Goal: Transaction & Acquisition: Purchase product/service

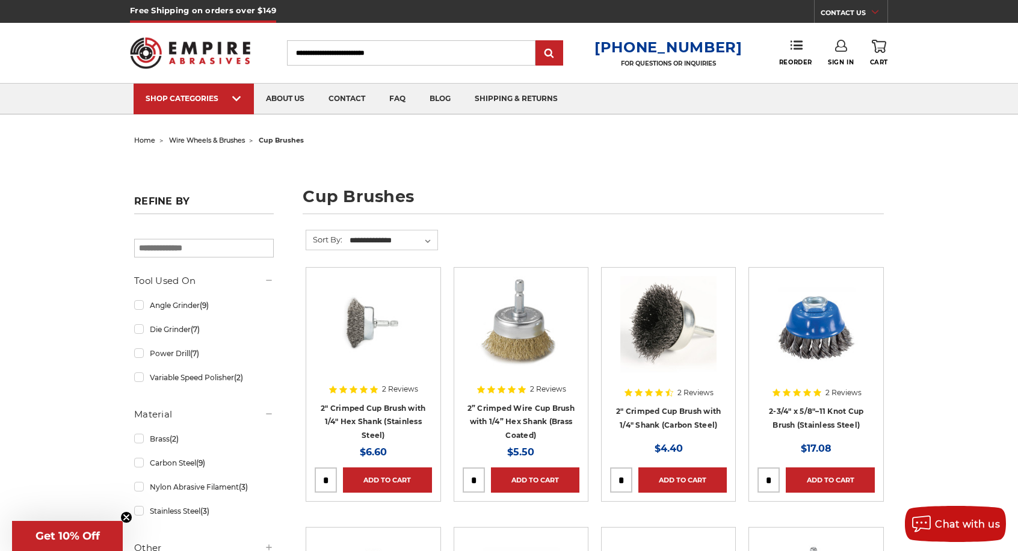
scroll to position [60, 0]
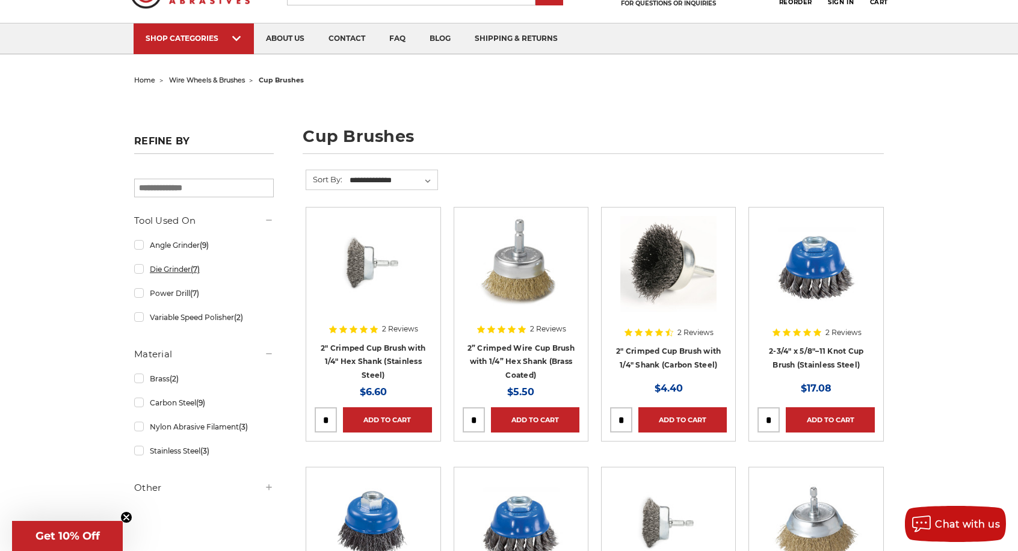
click at [143, 271] on link "Die Grinder (7)" at bounding box center [204, 269] width 140 height 21
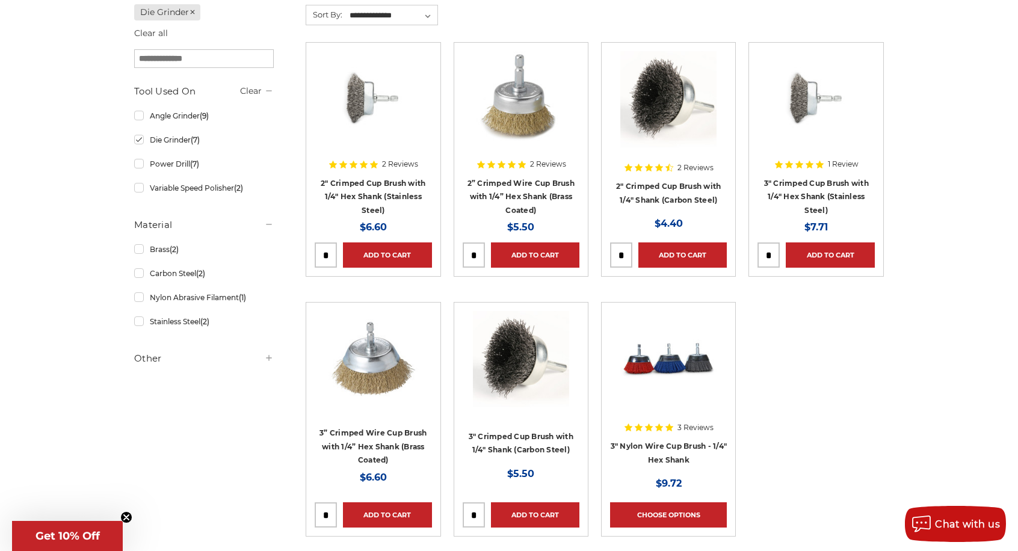
scroll to position [241, 0]
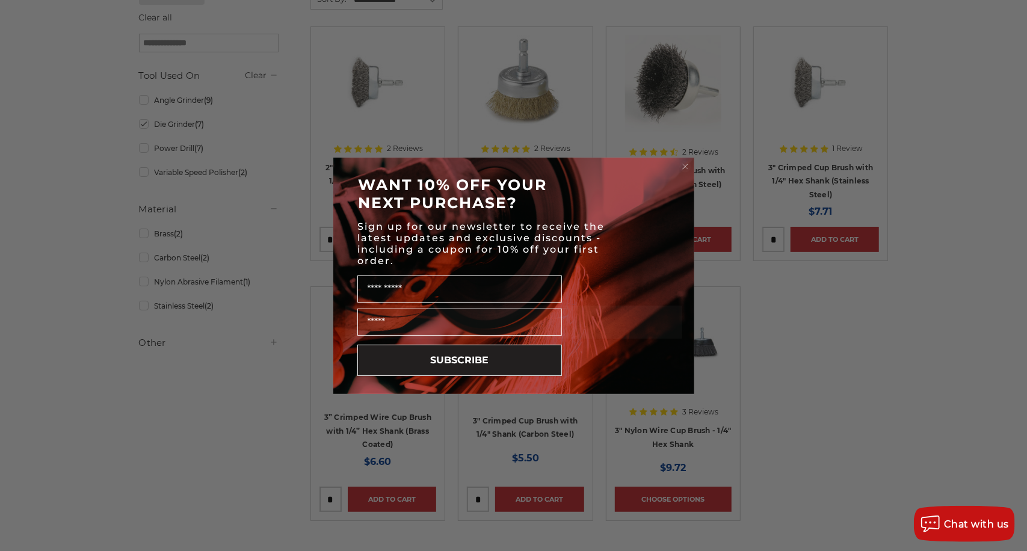
click at [686, 165] on circle "Close dialog" at bounding box center [684, 166] width 11 height 11
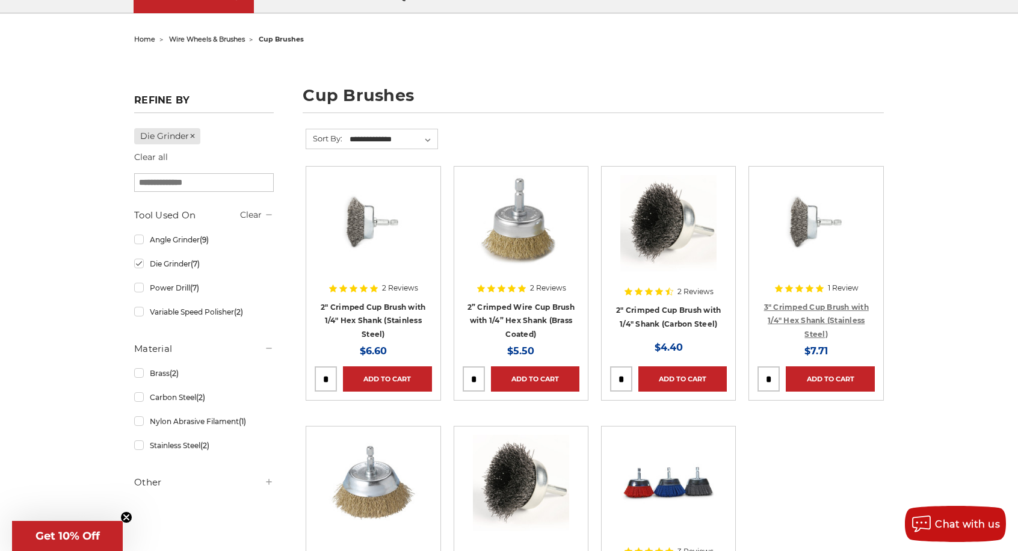
scroll to position [60, 0]
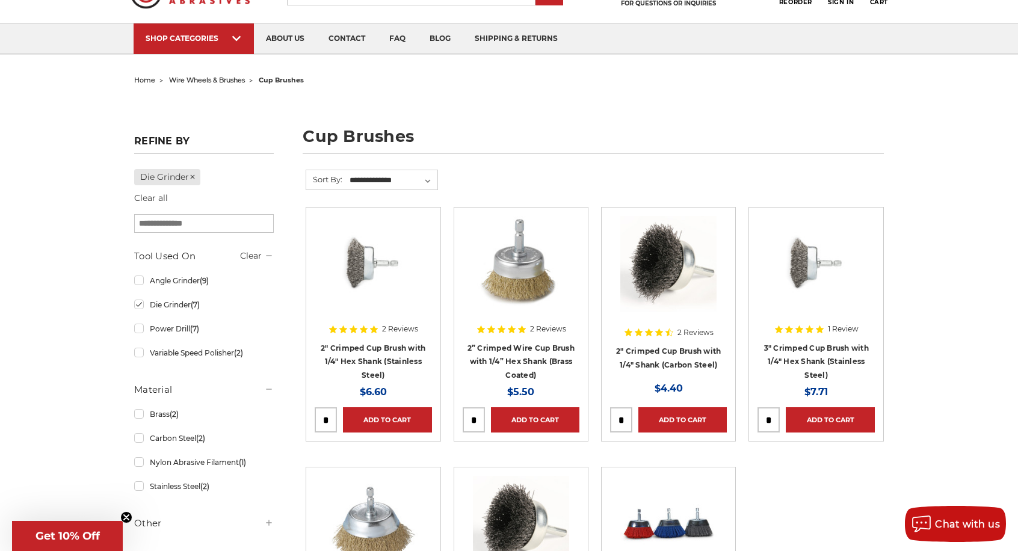
click at [216, 81] on span "wire wheels & brushes" at bounding box center [207, 80] width 76 height 8
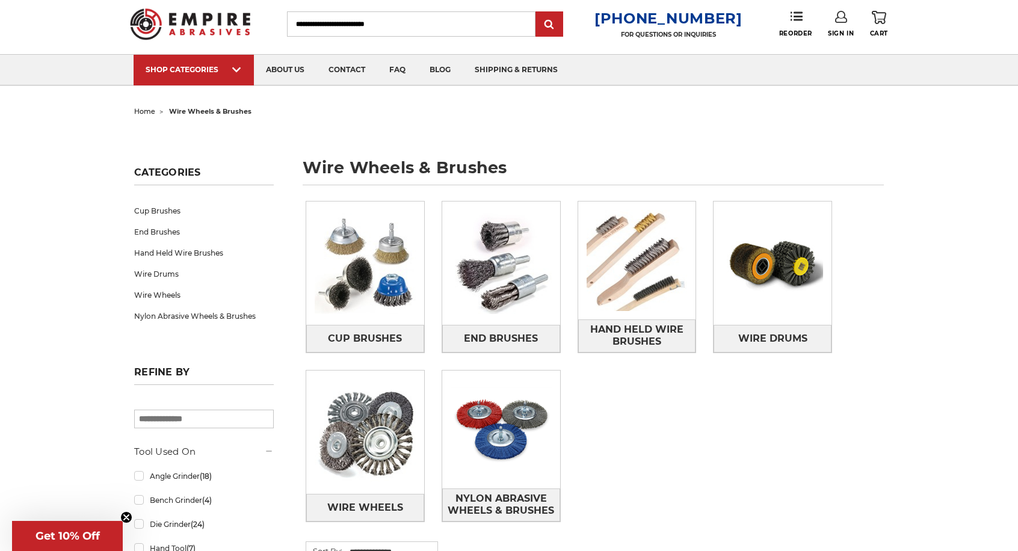
scroll to position [60, 0]
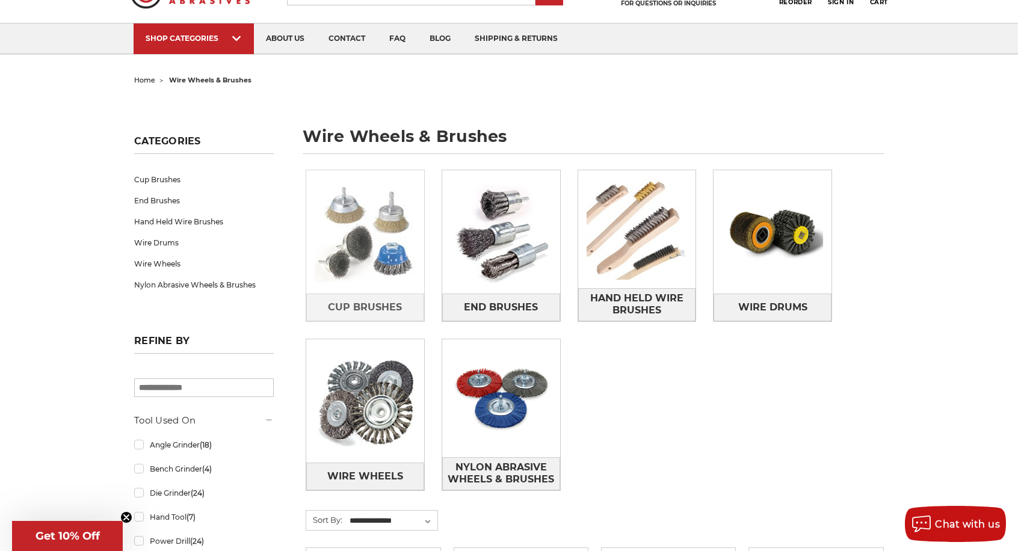
click at [339, 220] on img at bounding box center [365, 232] width 118 height 118
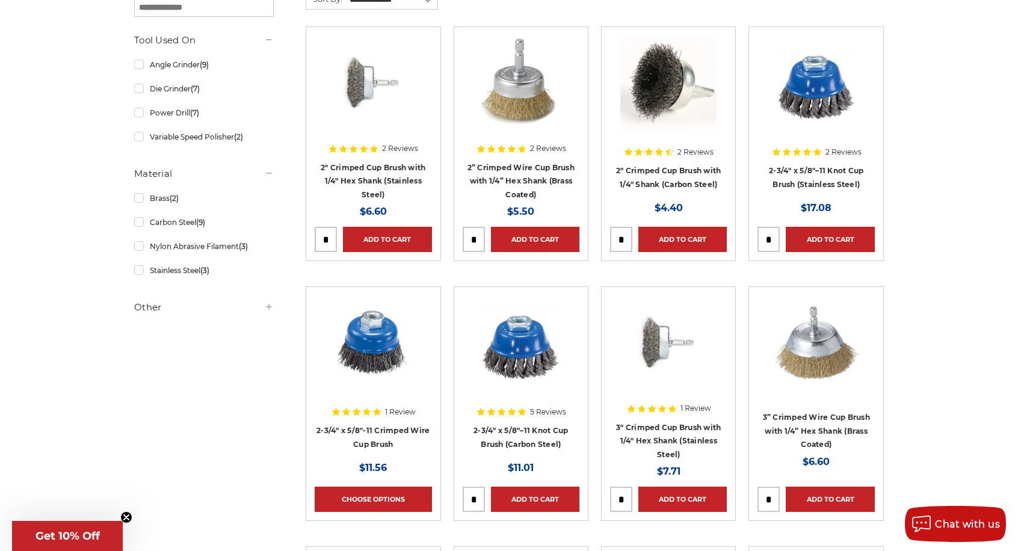
scroll to position [180, 0]
